Goal: Information Seeking & Learning: Check status

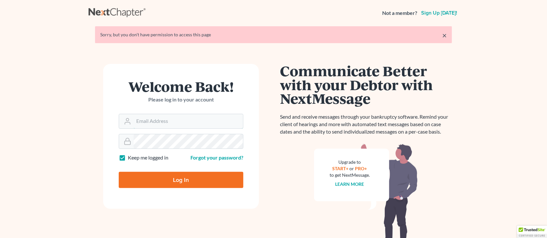
type input "sharonw@sfarthinglaw.com"
click at [196, 184] on input "Log In" at bounding box center [181, 180] width 125 height 16
type input "Thinking..."
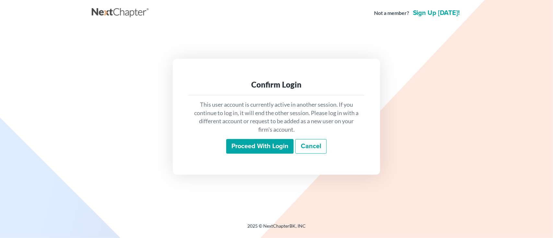
click at [261, 145] on input "Proceed with login" at bounding box center [259, 146] width 67 height 15
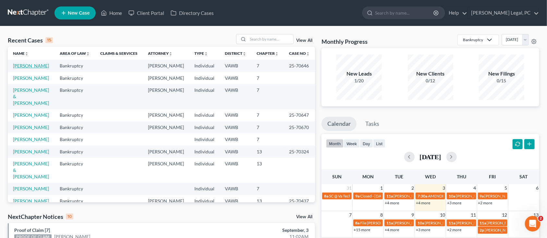
click at [24, 65] on link "[PERSON_NAME]" at bounding box center [31, 66] width 36 height 6
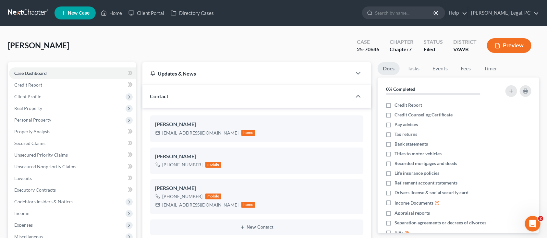
scroll to position [699, 0]
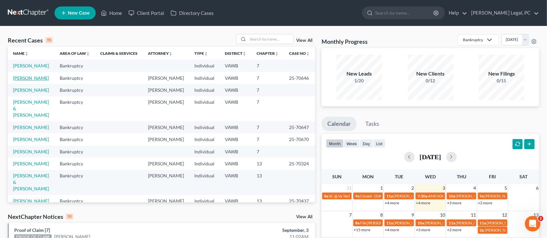
click at [35, 78] on link "[PERSON_NAME]" at bounding box center [31, 78] width 36 height 6
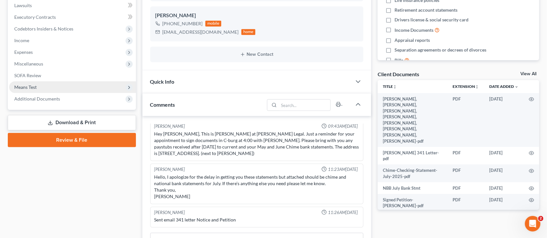
scroll to position [216, 0]
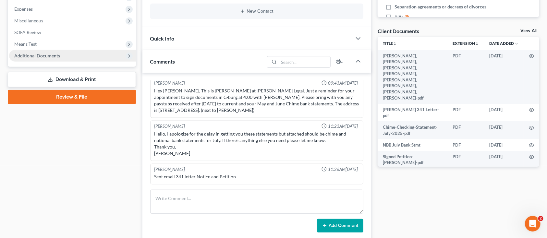
click at [30, 53] on span "Additional Documents" at bounding box center [37, 56] width 46 height 6
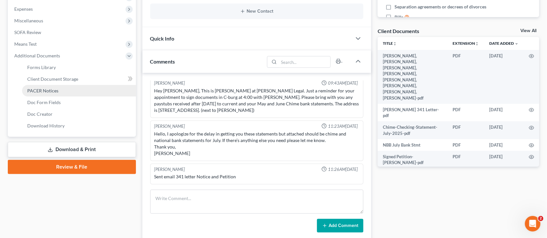
click at [35, 92] on span "PACER Notices" at bounding box center [42, 91] width 31 height 6
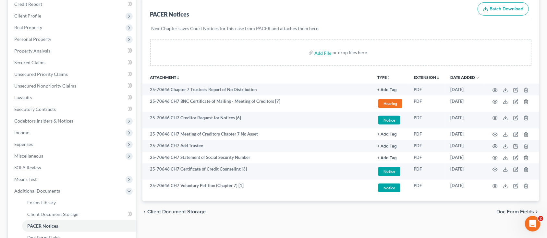
scroll to position [86, 0]
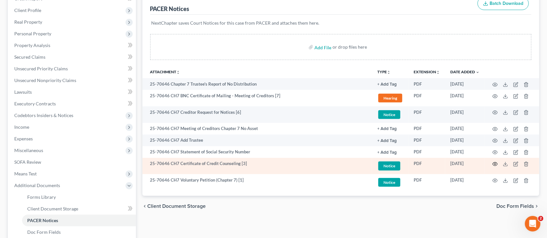
click at [497, 163] on icon "button" at bounding box center [495, 164] width 5 height 4
click at [497, 163] on icon "button" at bounding box center [494, 163] width 5 height 5
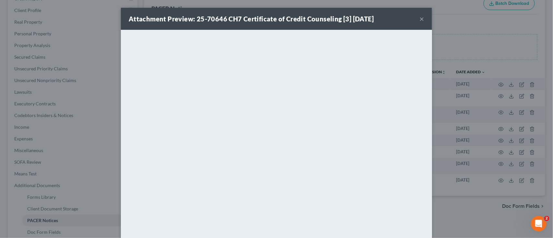
click at [420, 18] on button "×" at bounding box center [422, 19] width 5 height 8
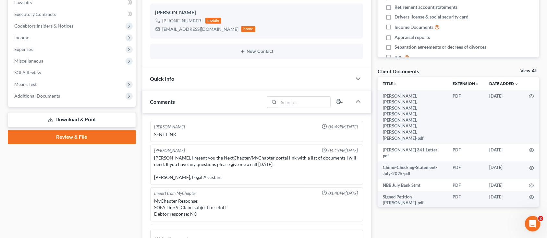
scroll to position [699, 0]
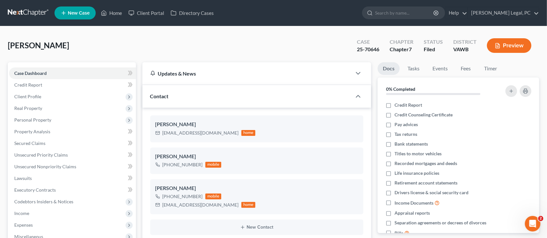
scroll to position [699, 0]
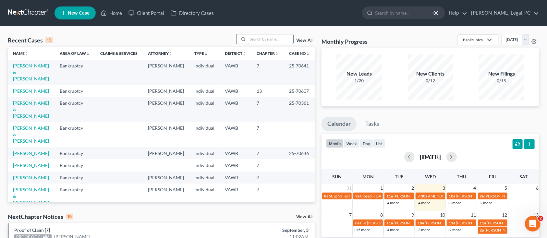
click at [260, 38] on input "search" at bounding box center [270, 38] width 45 height 9
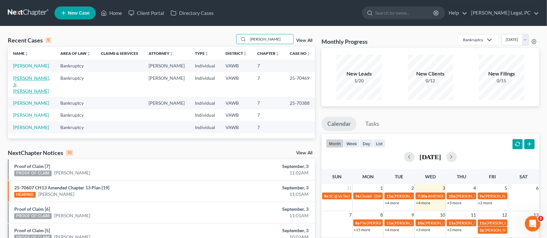
type input "sawyers"
click at [28, 76] on link "[PERSON_NAME], Jr, [PERSON_NAME]" at bounding box center [31, 84] width 37 height 18
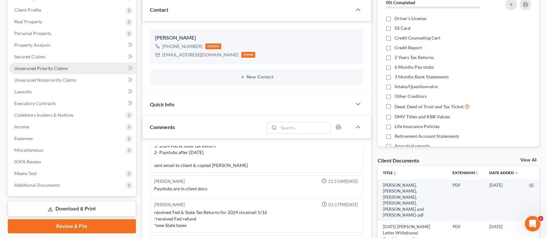
scroll to position [164, 0]
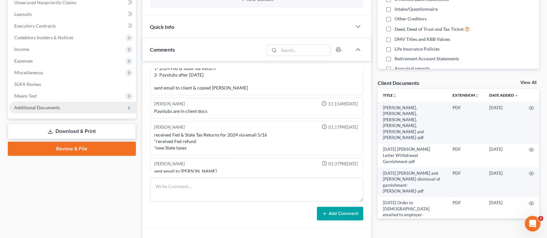
click at [41, 109] on span "Additional Documents" at bounding box center [37, 108] width 46 height 6
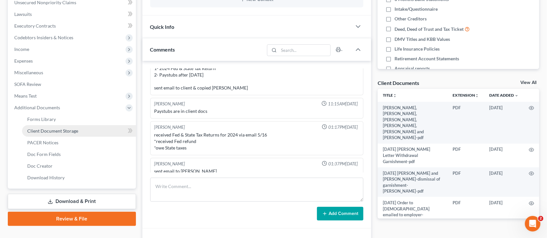
click at [44, 128] on span "Client Document Storage" at bounding box center [52, 131] width 51 height 6
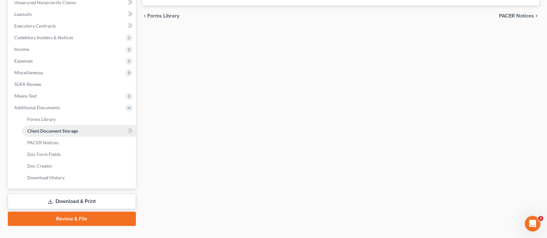
select select "0"
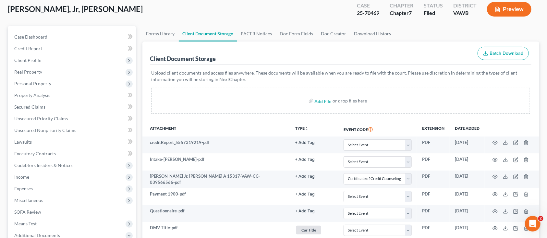
scroll to position [86, 0]
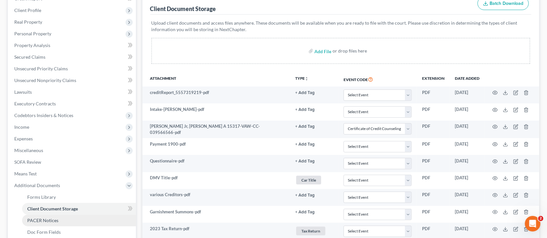
click at [58, 220] on link "PACER Notices" at bounding box center [79, 221] width 114 height 12
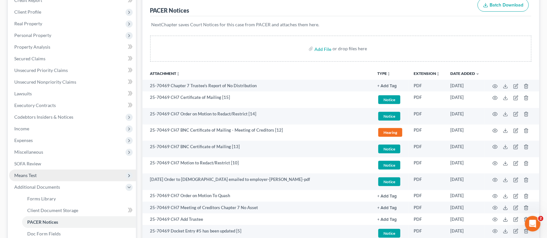
scroll to position [86, 0]
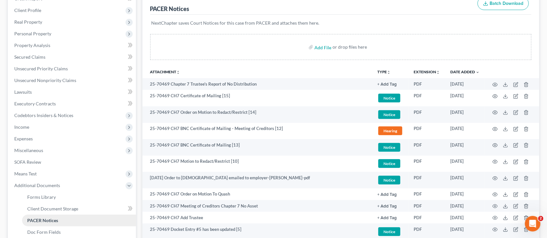
click at [44, 219] on span "PACER Notices" at bounding box center [42, 221] width 31 height 6
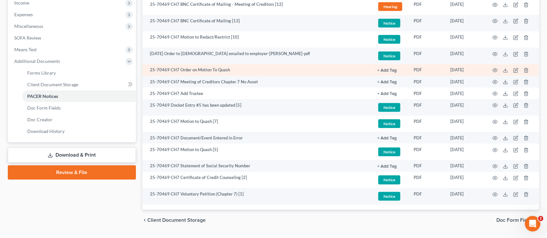
scroll to position [216, 0]
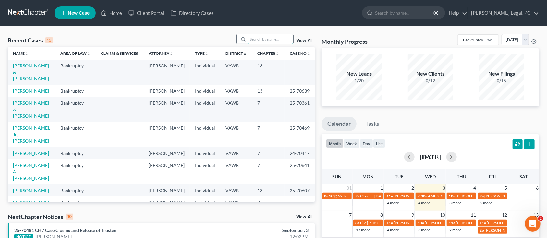
click at [261, 40] on input "search" at bounding box center [270, 38] width 45 height 9
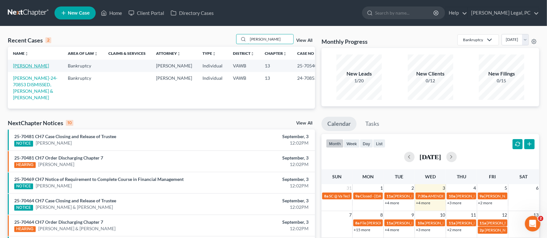
type input "sheally"
click at [20, 64] on link "Sheally, Jeremy" at bounding box center [31, 66] width 36 height 6
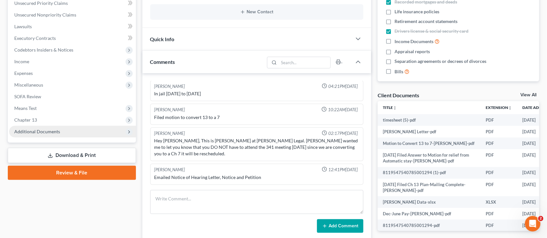
scroll to position [173, 0]
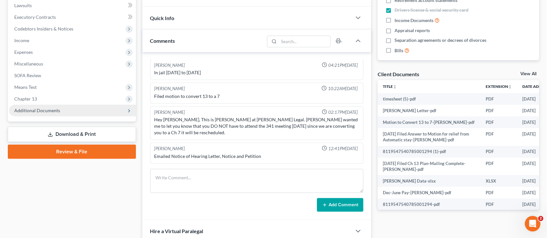
click at [41, 109] on span "Additional Documents" at bounding box center [37, 111] width 46 height 6
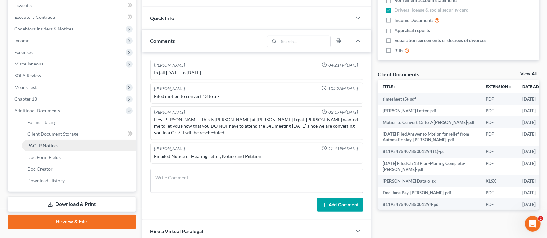
click at [38, 146] on span "PACER Notices" at bounding box center [42, 146] width 31 height 6
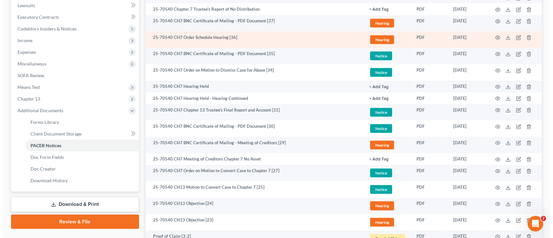
scroll to position [130, 0]
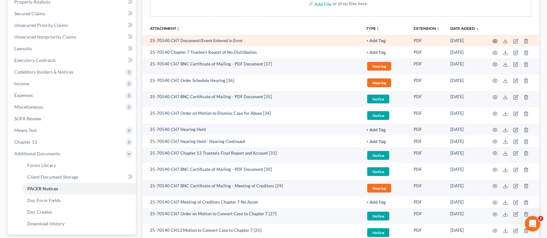
click at [493, 39] on icon "button" at bounding box center [494, 41] width 5 height 5
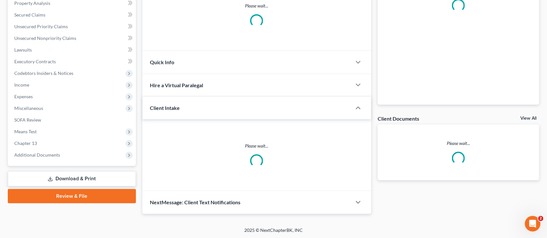
scroll to position [173, 0]
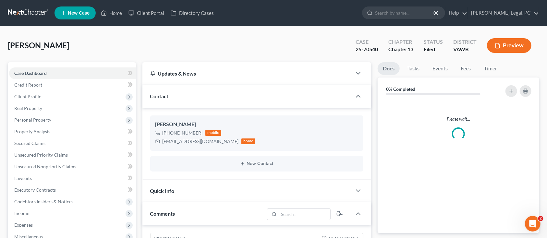
scroll to position [312, 0]
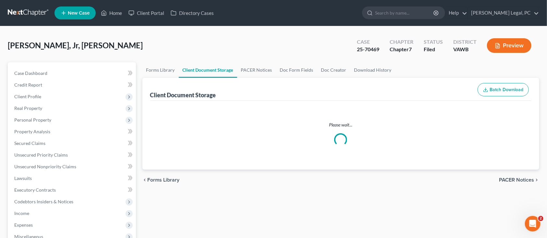
scroll to position [86, 0]
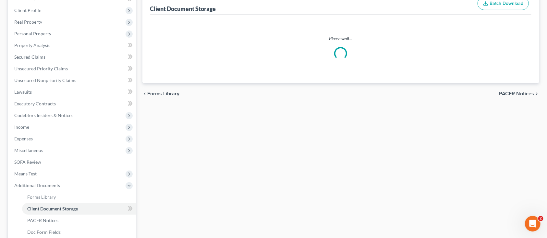
select select "0"
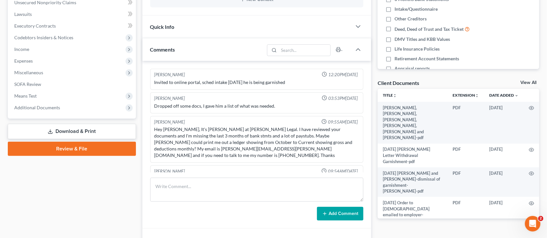
scroll to position [209, 0]
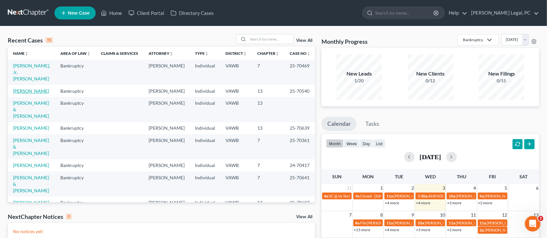
click at [42, 88] on link "[PERSON_NAME]" at bounding box center [31, 91] width 36 height 6
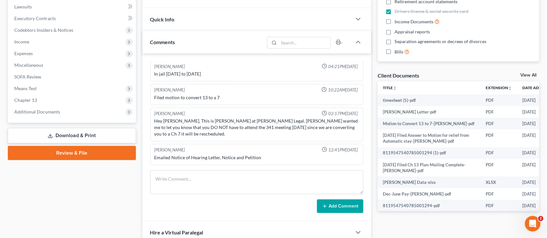
scroll to position [173, 0]
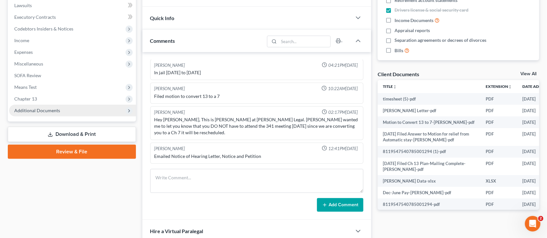
click at [39, 108] on span "Additional Documents" at bounding box center [37, 111] width 46 height 6
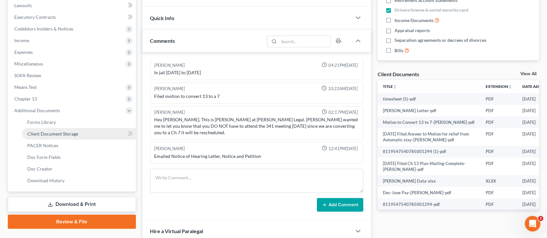
click at [46, 132] on span "Client Document Storage" at bounding box center [52, 134] width 51 height 6
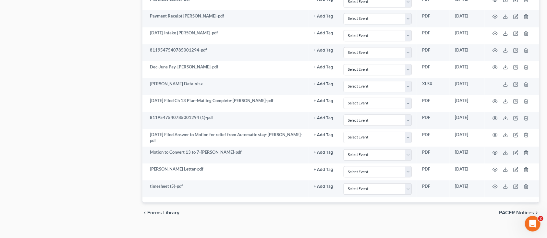
scroll to position [864, 0]
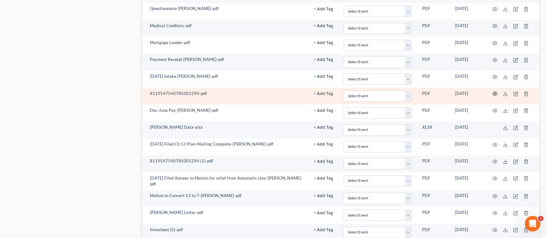
click at [495, 95] on icon "button" at bounding box center [494, 93] width 5 height 5
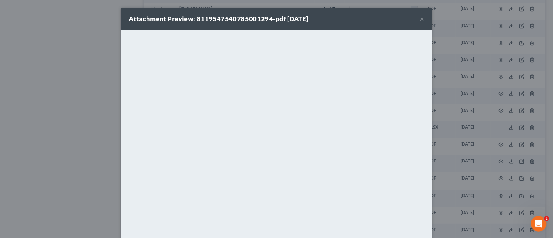
click at [420, 21] on button "×" at bounding box center [422, 19] width 5 height 8
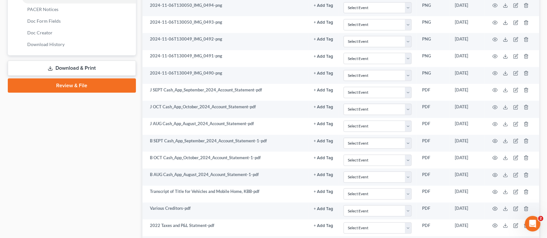
scroll to position [216, 0]
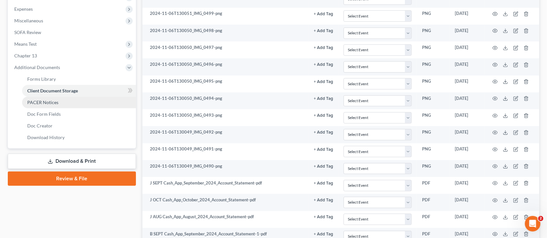
click at [48, 104] on span "PACER Notices" at bounding box center [42, 103] width 31 height 6
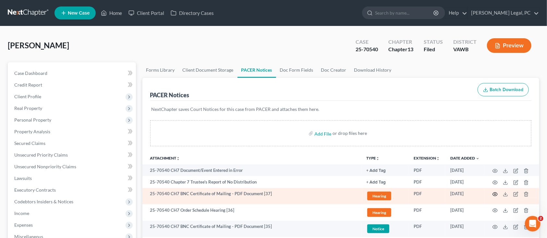
click at [496, 195] on icon "button" at bounding box center [495, 195] width 5 height 4
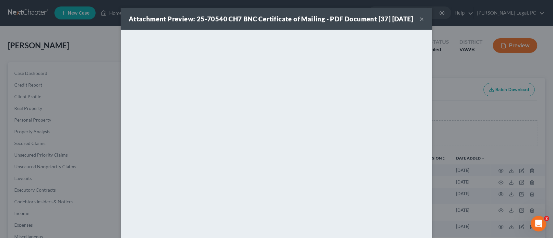
click at [420, 21] on button "×" at bounding box center [422, 19] width 5 height 8
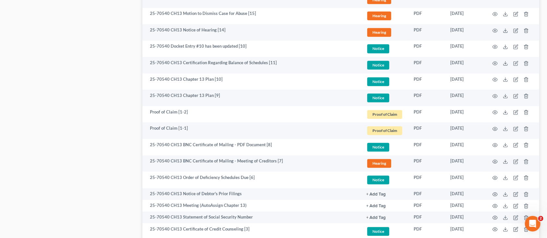
scroll to position [692, 0]
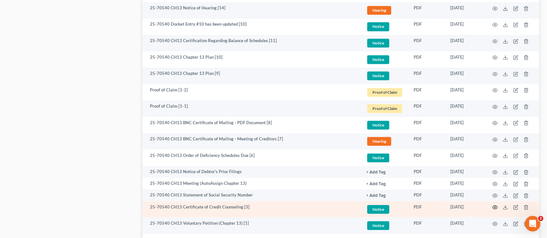
click at [496, 205] on icon "button" at bounding box center [494, 207] width 5 height 5
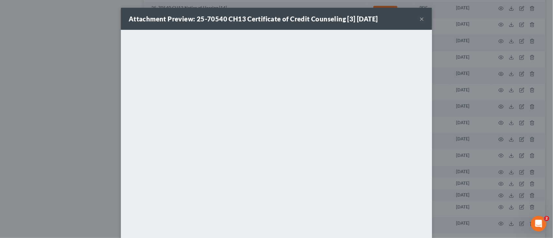
click at [416, 16] on div "Attachment Preview: 25-70540 CH13 Certificate of Credit Counseling [3] 06/12/20…" at bounding box center [276, 19] width 311 height 22
click at [420, 20] on button "×" at bounding box center [422, 19] width 5 height 8
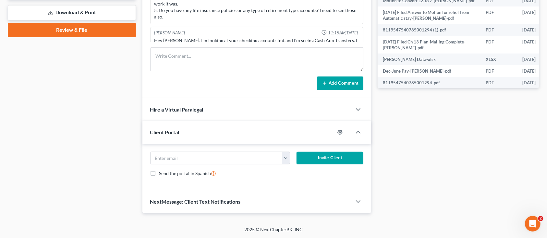
scroll to position [173, 0]
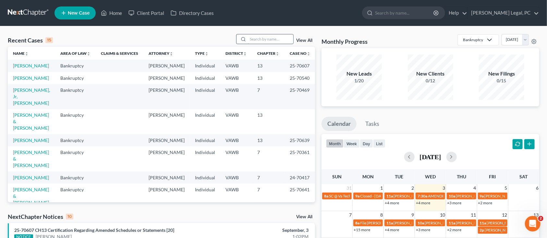
click at [265, 41] on input "search" at bounding box center [270, 38] width 45 height 9
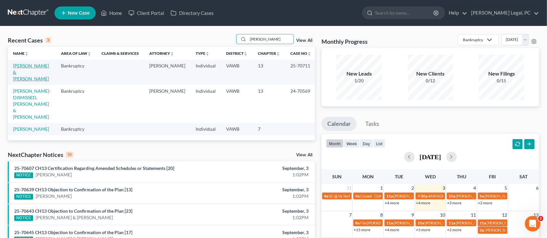
type input "[PERSON_NAME]"
click at [19, 66] on link "[PERSON_NAME] & [PERSON_NAME]" at bounding box center [31, 72] width 36 height 18
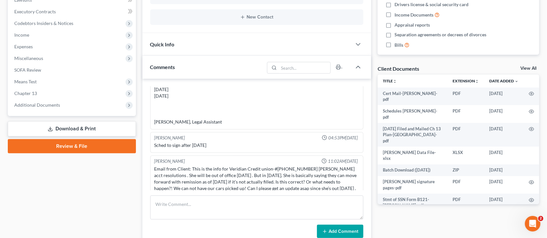
scroll to position [173, 0]
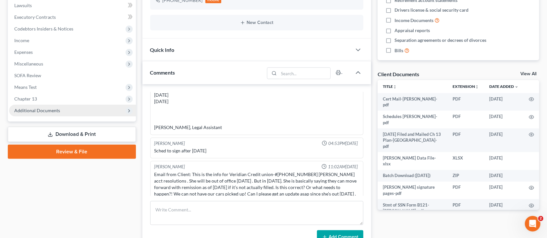
click at [25, 109] on span "Additional Documents" at bounding box center [37, 111] width 46 height 6
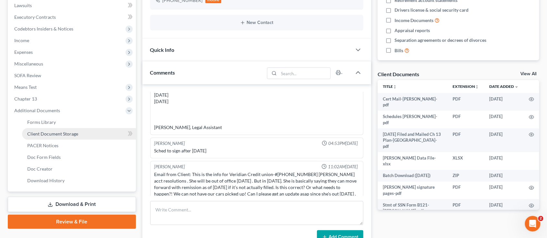
click at [47, 131] on span "Client Document Storage" at bounding box center [52, 134] width 51 height 6
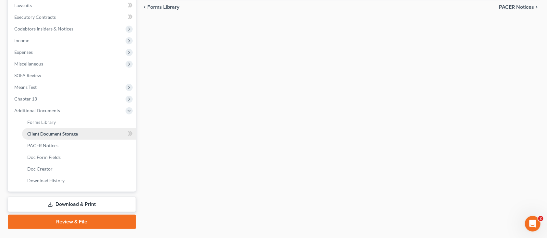
scroll to position [11, 0]
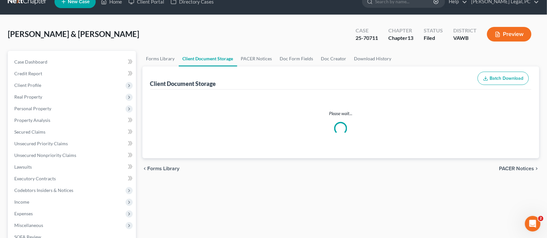
select select "0"
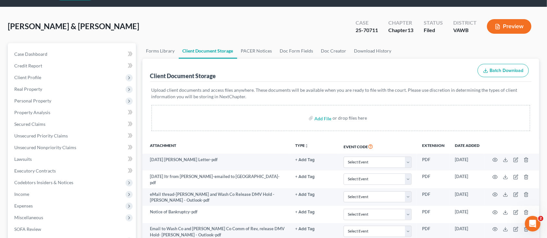
scroll to position [0, 0]
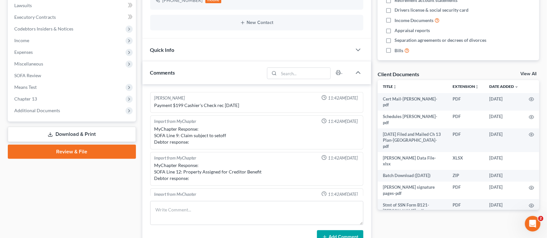
scroll to position [889, 0]
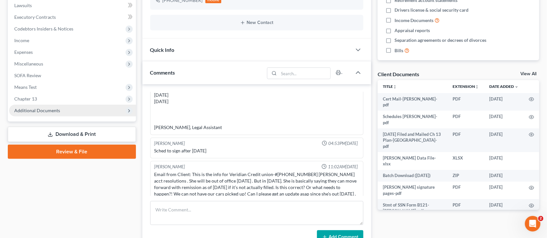
click at [42, 108] on span "Additional Documents" at bounding box center [37, 111] width 46 height 6
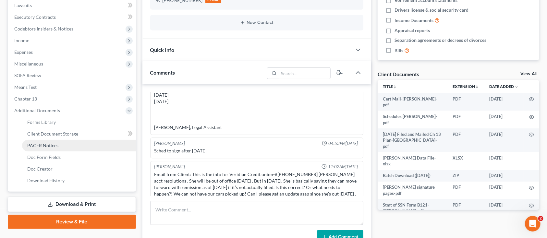
click at [48, 147] on span "PACER Notices" at bounding box center [42, 146] width 31 height 6
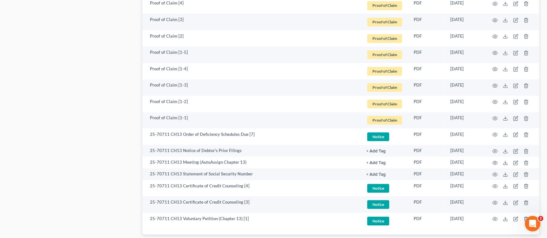
scroll to position [821, 0]
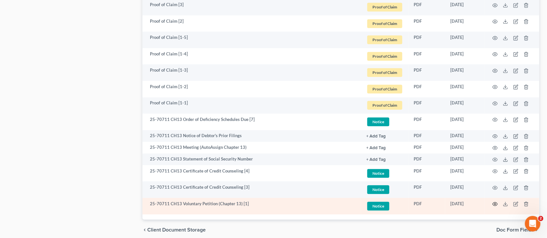
click at [495, 202] on icon "button" at bounding box center [494, 203] width 5 height 5
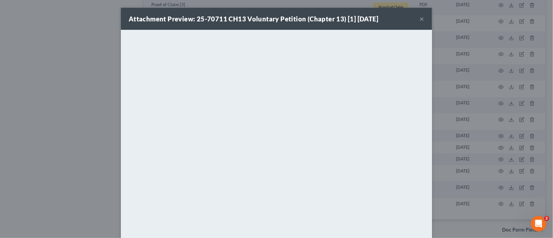
click at [420, 18] on button "×" at bounding box center [422, 19] width 5 height 8
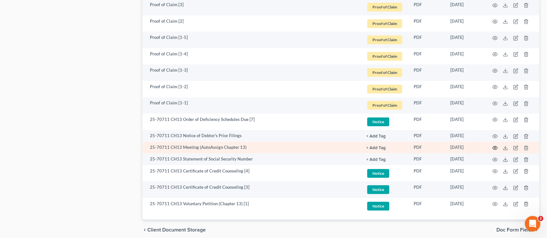
click at [496, 147] on icon "button" at bounding box center [494, 147] width 5 height 5
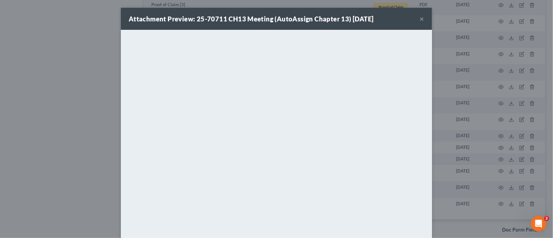
click at [420, 16] on button "×" at bounding box center [422, 19] width 5 height 8
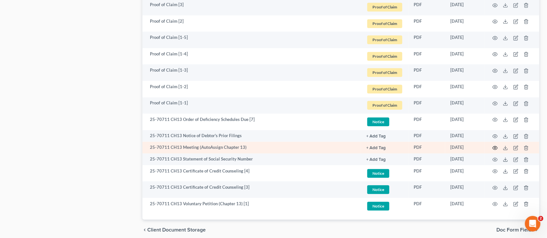
click at [494, 145] on icon "button" at bounding box center [494, 147] width 5 height 5
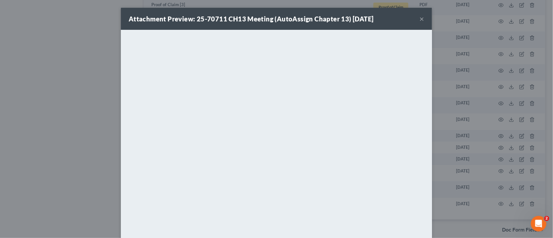
click at [420, 18] on button "×" at bounding box center [422, 19] width 5 height 8
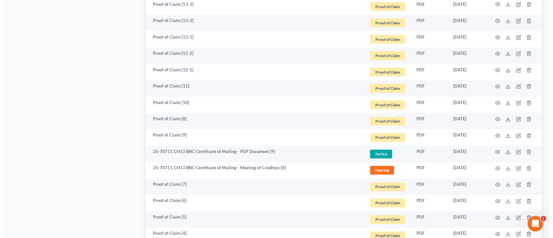
scroll to position [562, 0]
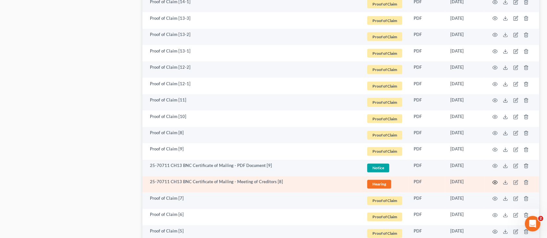
click at [495, 183] on icon "button" at bounding box center [494, 182] width 5 height 5
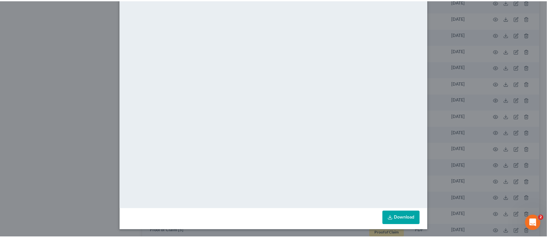
scroll to position [0, 0]
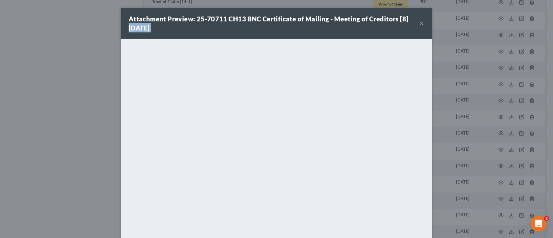
drag, startPoint x: 412, startPoint y: 19, endPoint x: 418, endPoint y: 23, distance: 7.5
click at [418, 23] on div "Attachment Preview: 25-70711 CH13 BNC Certificate of Mailing - Meeting of Credi…" at bounding box center [276, 23] width 311 height 31
click at [420, 23] on button "×" at bounding box center [422, 23] width 5 height 8
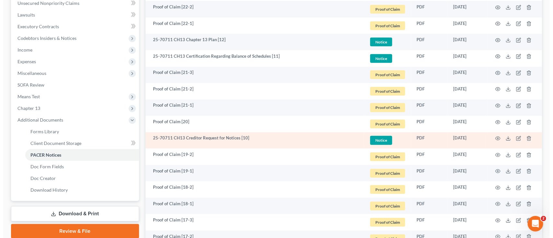
scroll to position [156, 0]
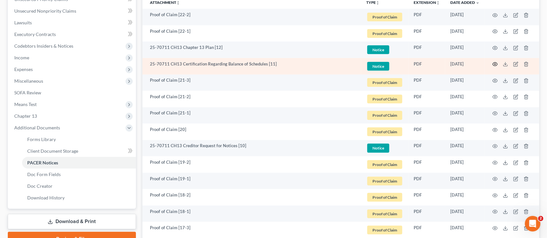
click at [495, 64] on icon "button" at bounding box center [494, 64] width 5 height 5
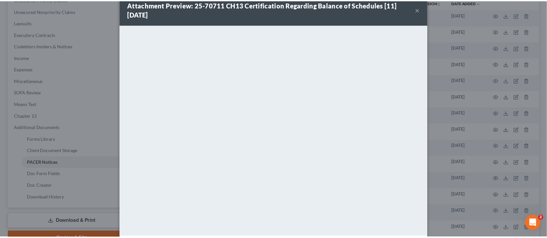
scroll to position [0, 0]
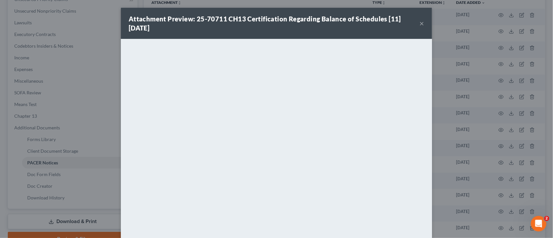
click at [420, 22] on button "×" at bounding box center [422, 23] width 5 height 8
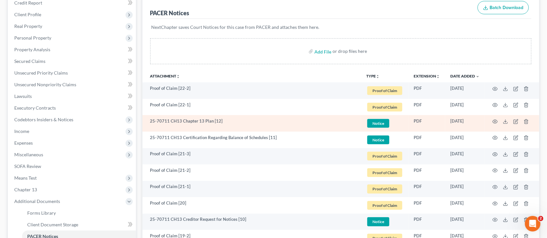
scroll to position [69, 0]
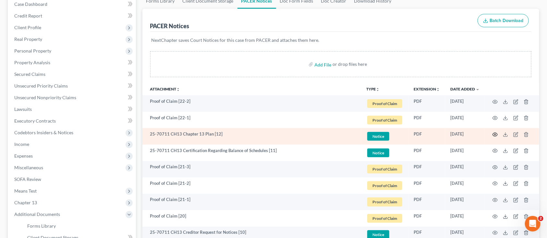
click at [495, 134] on circle "button" at bounding box center [494, 134] width 1 height 1
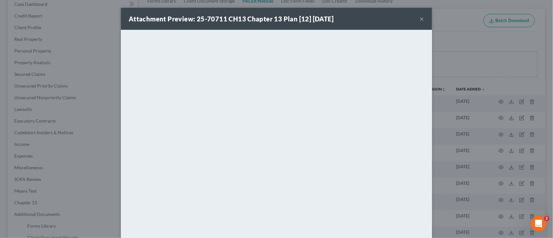
click at [422, 17] on div "Attachment Preview: 25-70711 CH13 Chapter 13 Plan [12] 08/20/2025 ×" at bounding box center [276, 19] width 311 height 22
click at [420, 18] on button "×" at bounding box center [422, 19] width 5 height 8
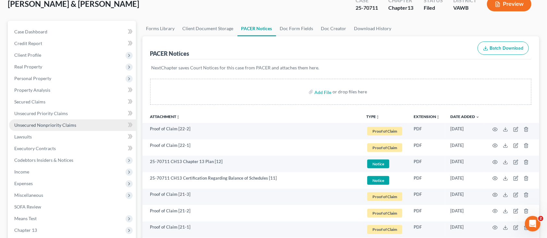
scroll to position [0, 0]
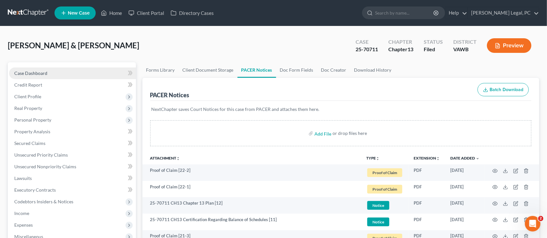
click at [43, 75] on span "Case Dashboard" at bounding box center [30, 73] width 33 height 6
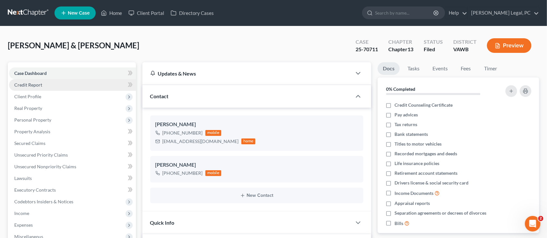
scroll to position [889, 0]
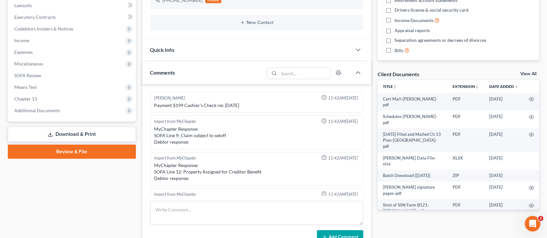
scroll to position [889, 0]
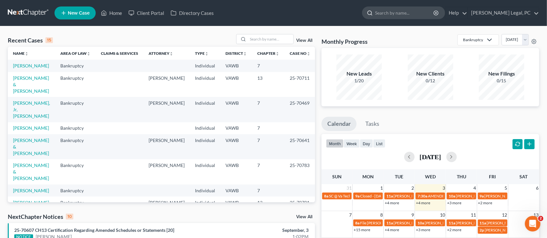
click at [414, 14] on input "search" at bounding box center [404, 13] width 59 height 12
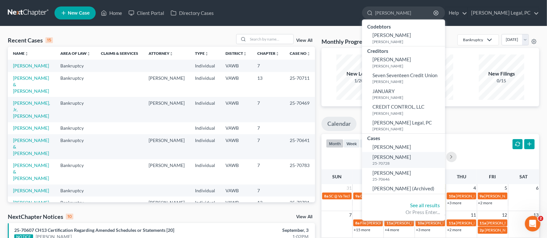
type input "[PERSON_NAME]"
click at [407, 163] on small "25-70728" at bounding box center [407, 164] width 71 height 6
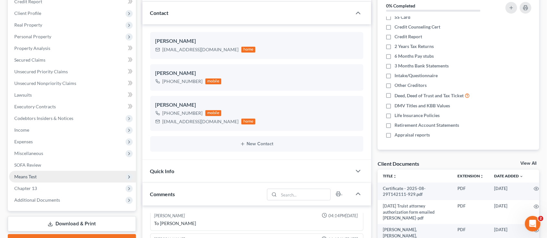
scroll to position [86, 0]
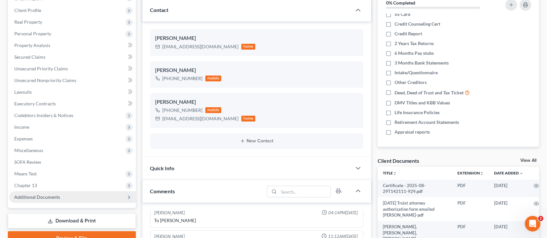
click at [45, 197] on span "Additional Documents" at bounding box center [37, 197] width 46 height 6
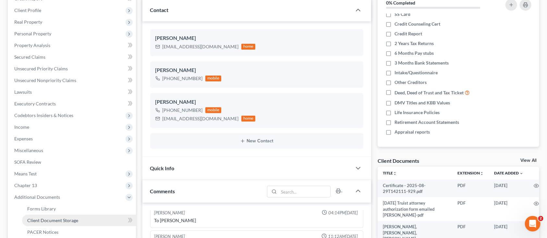
click at [53, 218] on span "Client Document Storage" at bounding box center [52, 221] width 51 height 6
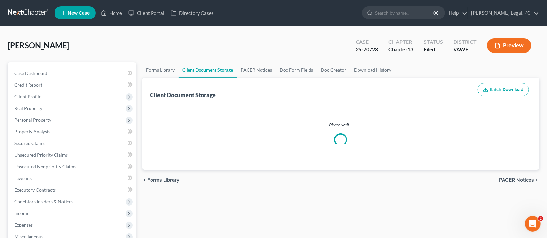
select select "0"
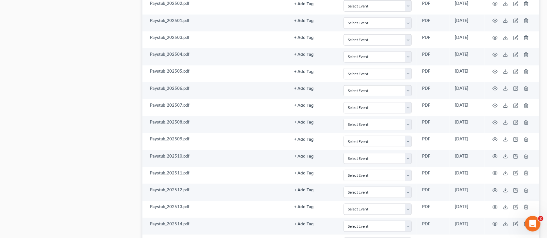
scroll to position [259, 0]
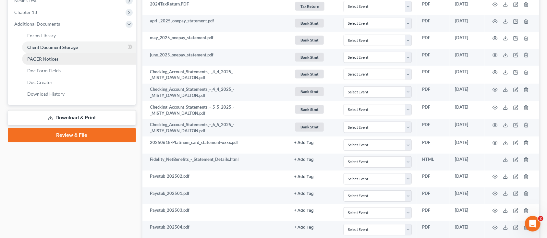
click at [38, 55] on link "PACER Notices" at bounding box center [79, 59] width 114 height 12
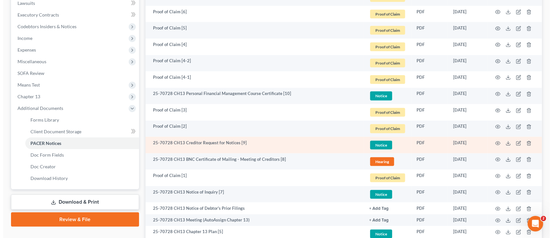
scroll to position [259, 0]
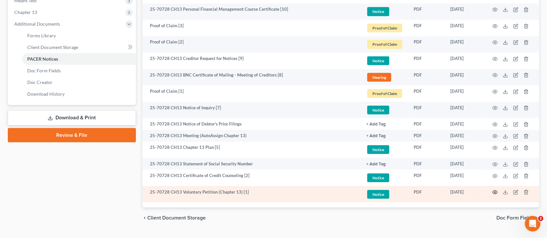
click at [495, 192] on circle "button" at bounding box center [494, 192] width 1 height 1
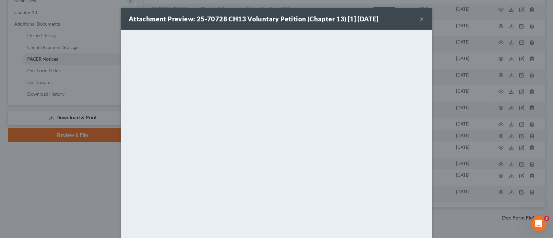
drag, startPoint x: 401, startPoint y: 24, endPoint x: 403, endPoint y: 30, distance: 5.7
click at [286, 9] on div "Attachment Preview: 25-70728 CH13 Voluntary Petition (Chapter 13) [1] [DATE] ×" at bounding box center [276, 19] width 311 height 22
